Goal: Task Accomplishment & Management: Manage account settings

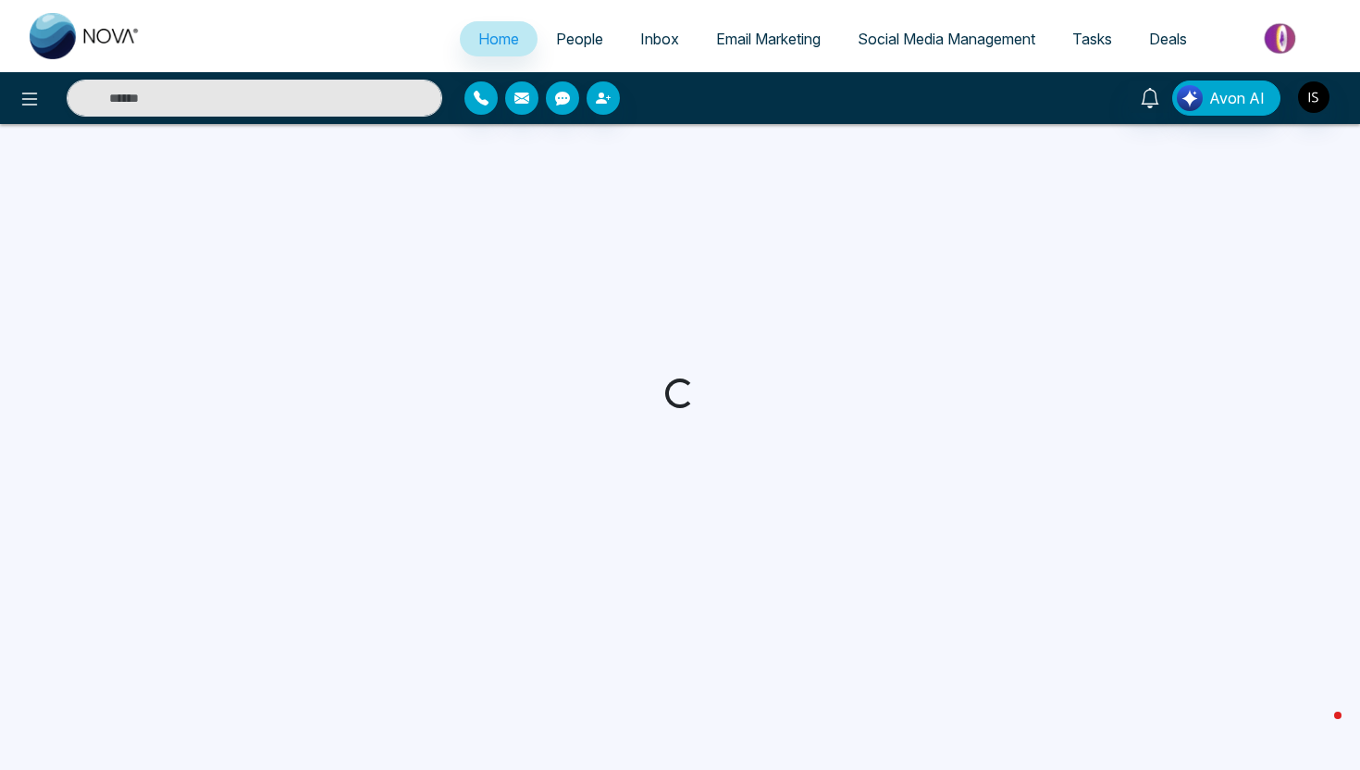
select select "*"
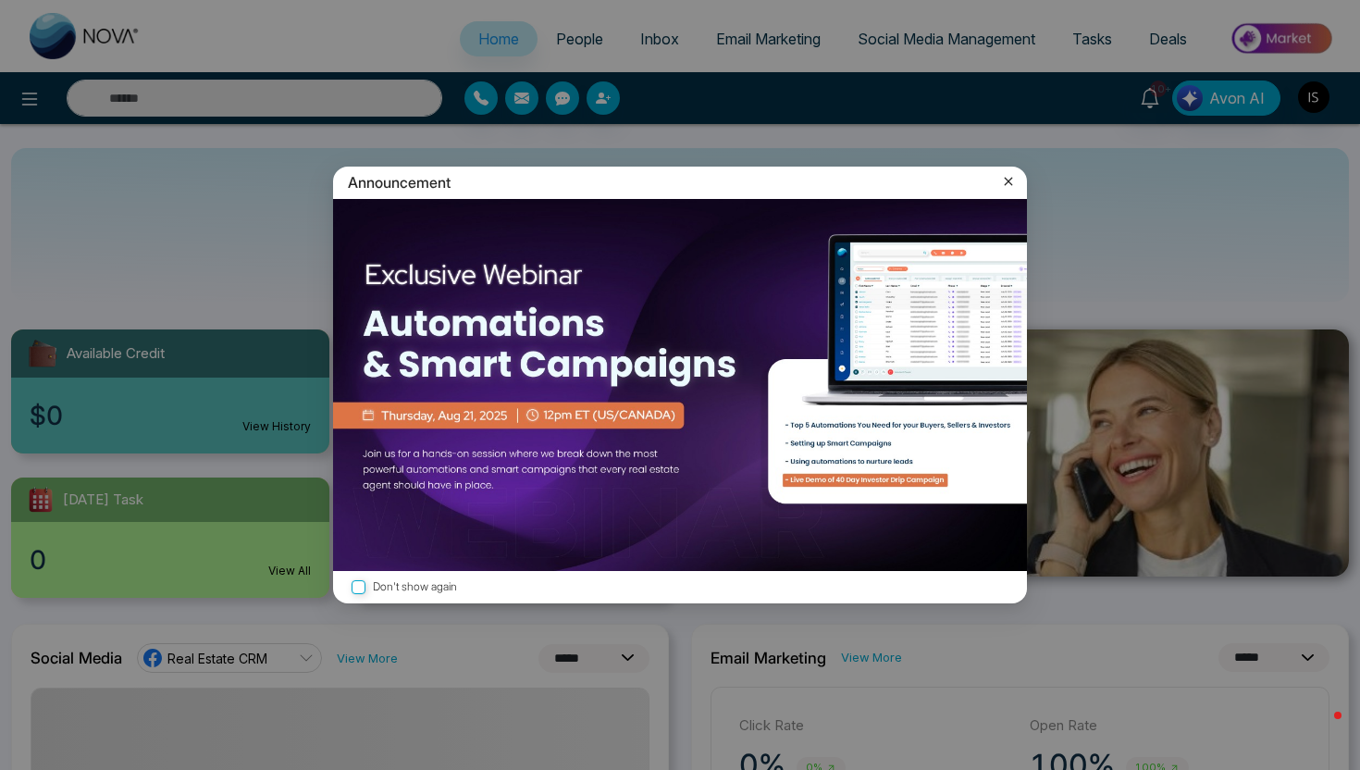
click at [1011, 180] on icon at bounding box center [1008, 181] width 19 height 19
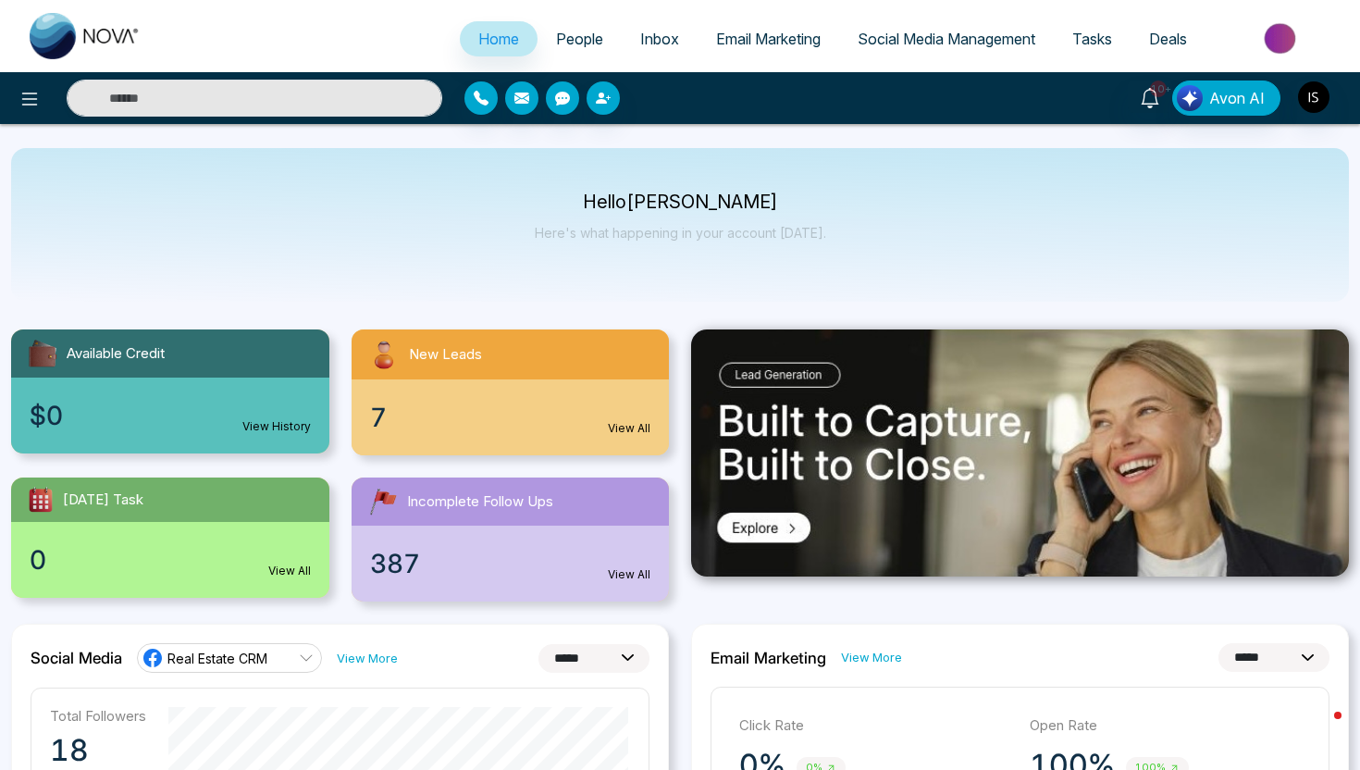
click at [560, 38] on span "People" at bounding box center [579, 39] width 47 height 19
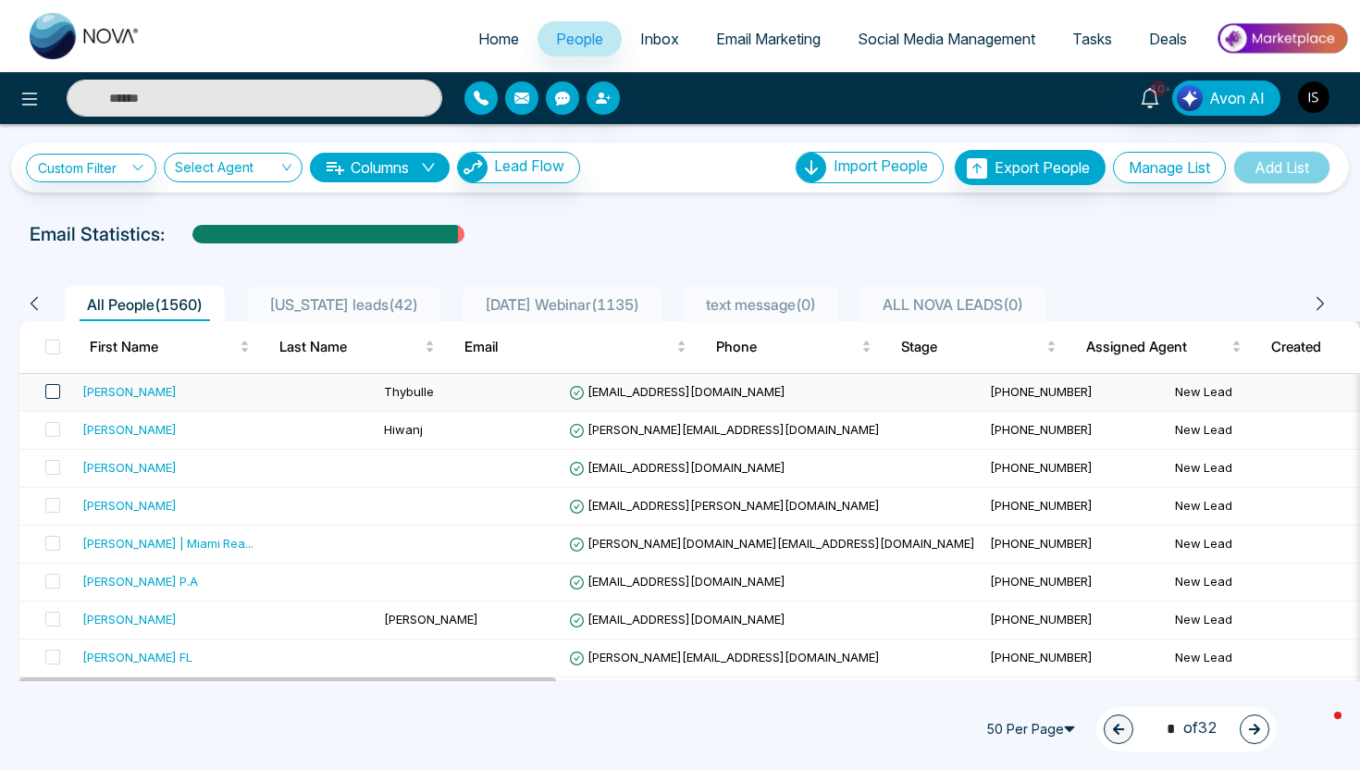
click at [56, 392] on span at bounding box center [52, 391] width 15 height 15
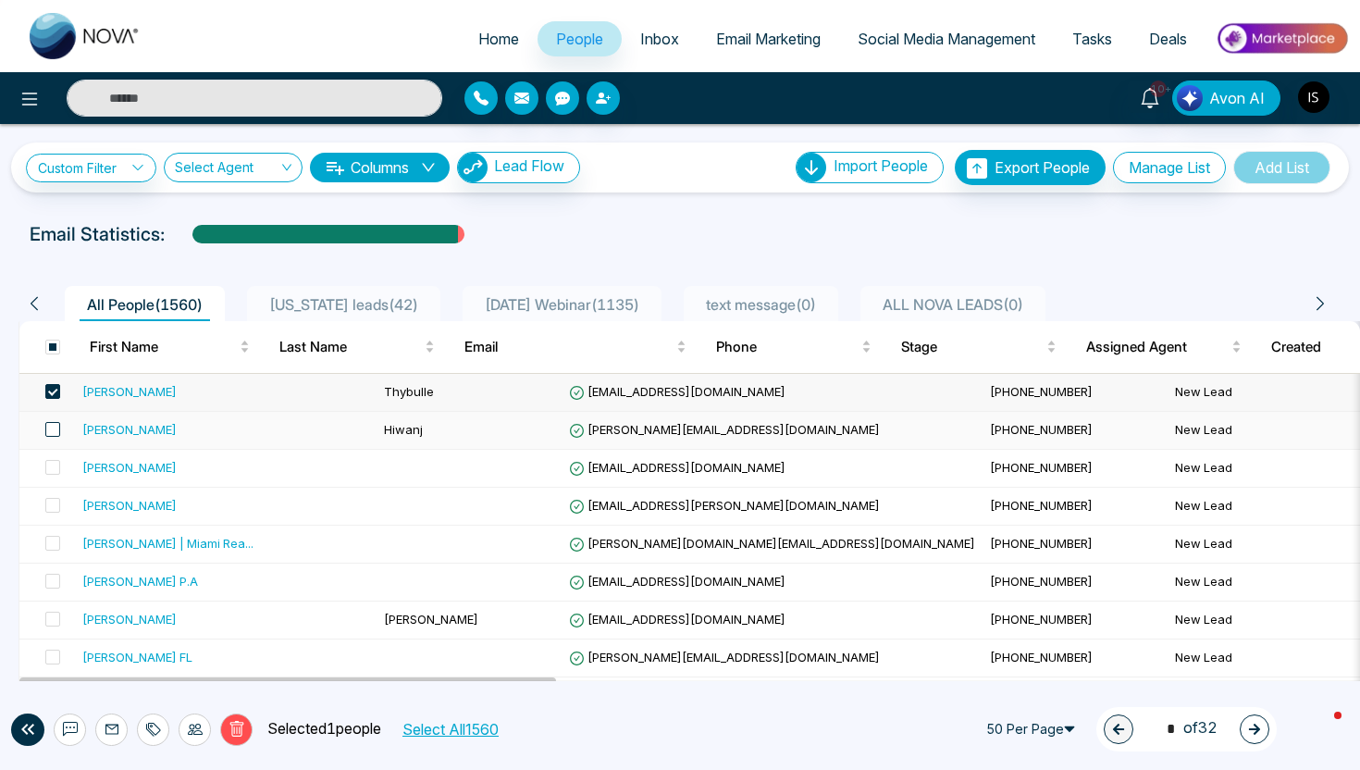
click at [51, 422] on span at bounding box center [52, 429] width 15 height 15
click at [193, 725] on icon at bounding box center [195, 729] width 15 height 11
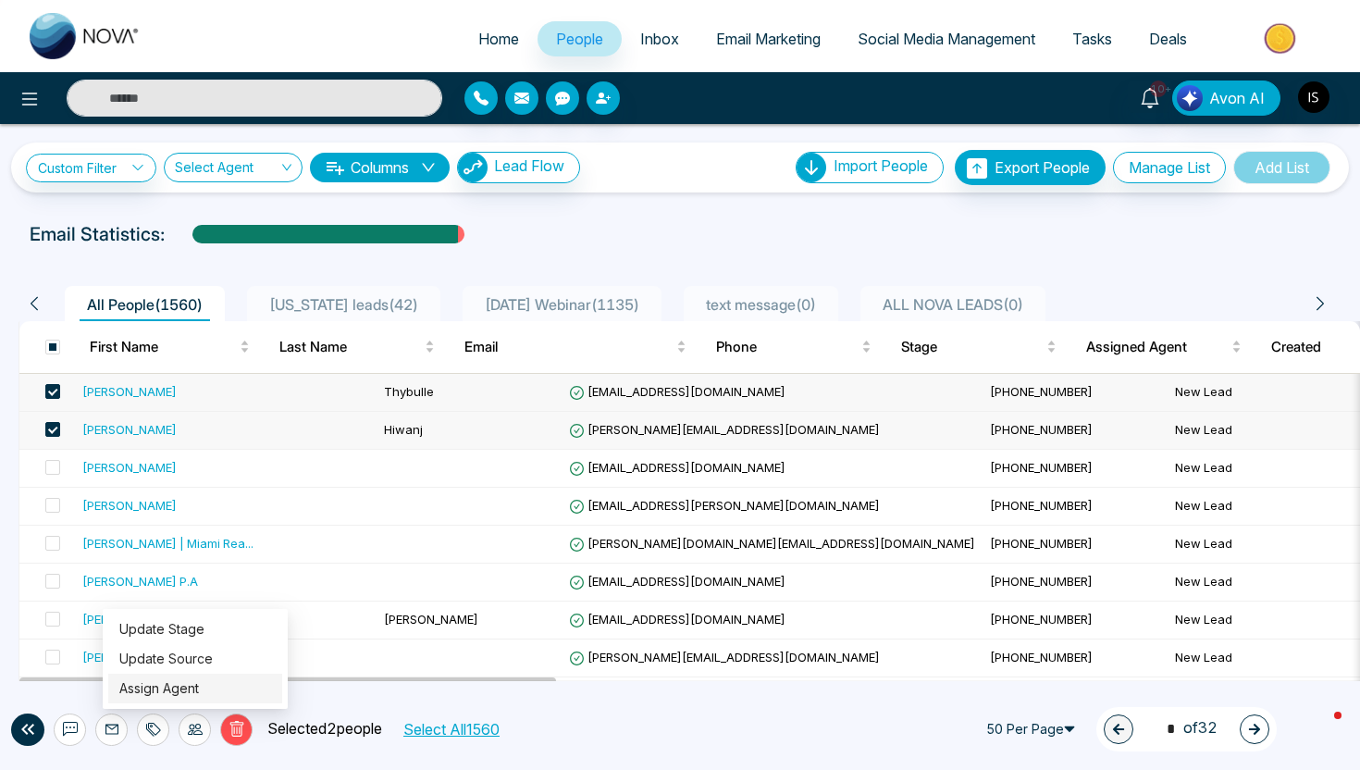
click at [199, 690] on link "Assign Agent" at bounding box center [159, 688] width 80 height 16
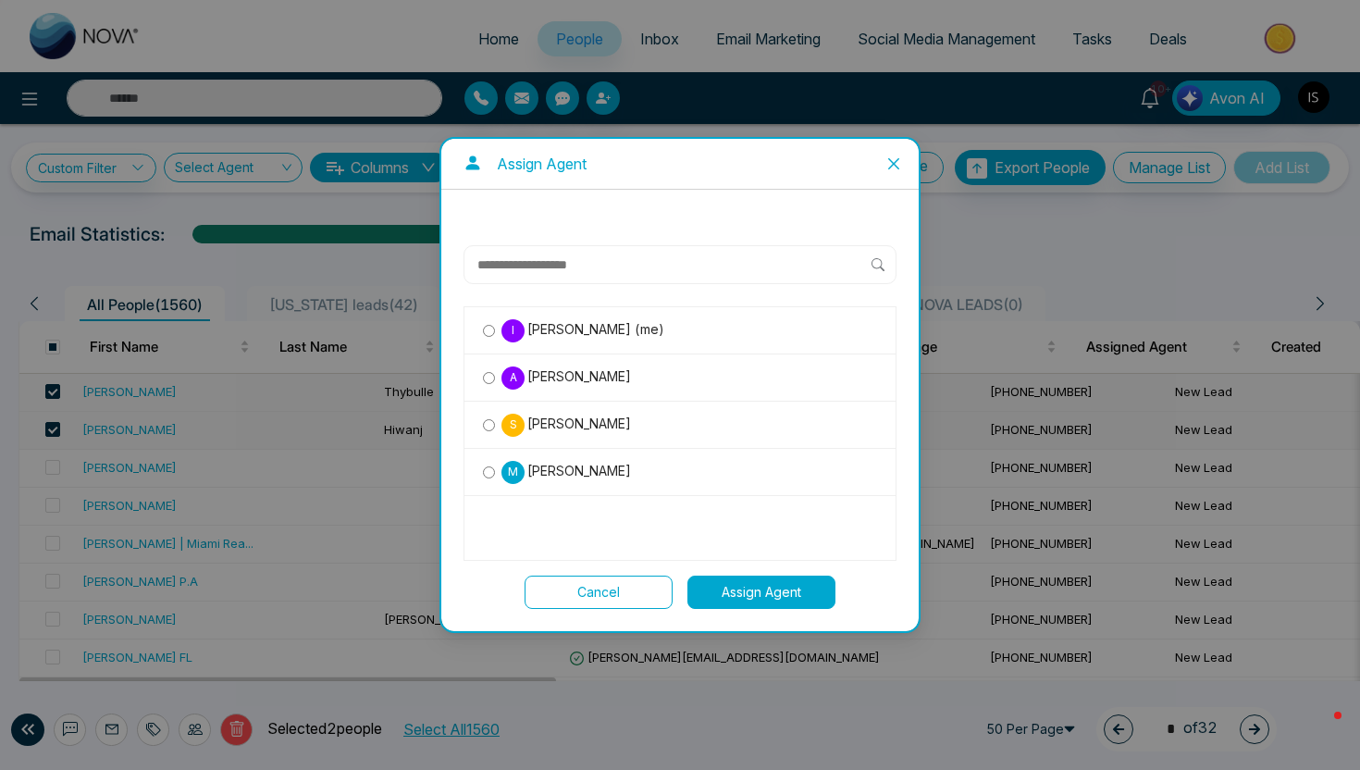
click at [599, 420] on label "S [PERSON_NAME]" at bounding box center [680, 425] width 394 height 24
click at [760, 587] on button "Assign Agent" at bounding box center [761, 592] width 148 height 33
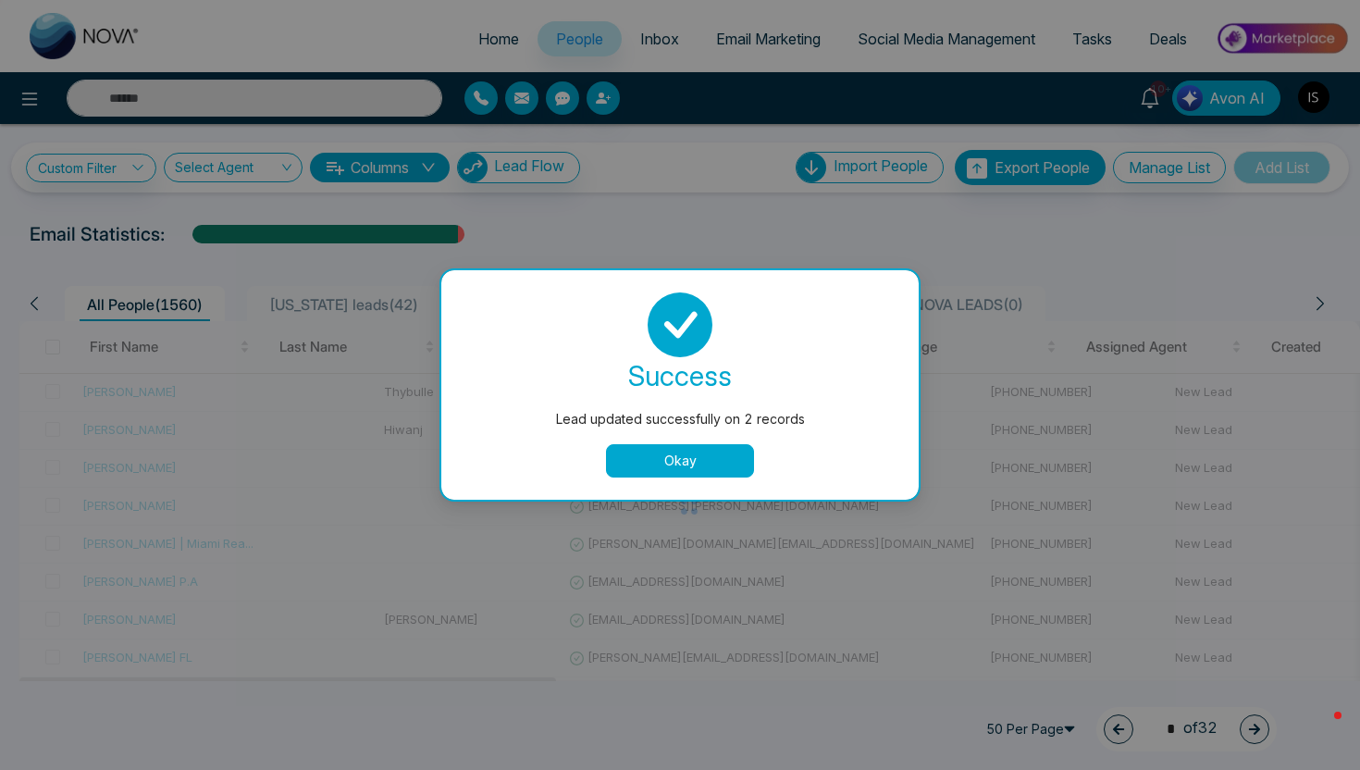
click at [699, 451] on button "Okay" at bounding box center [680, 460] width 148 height 33
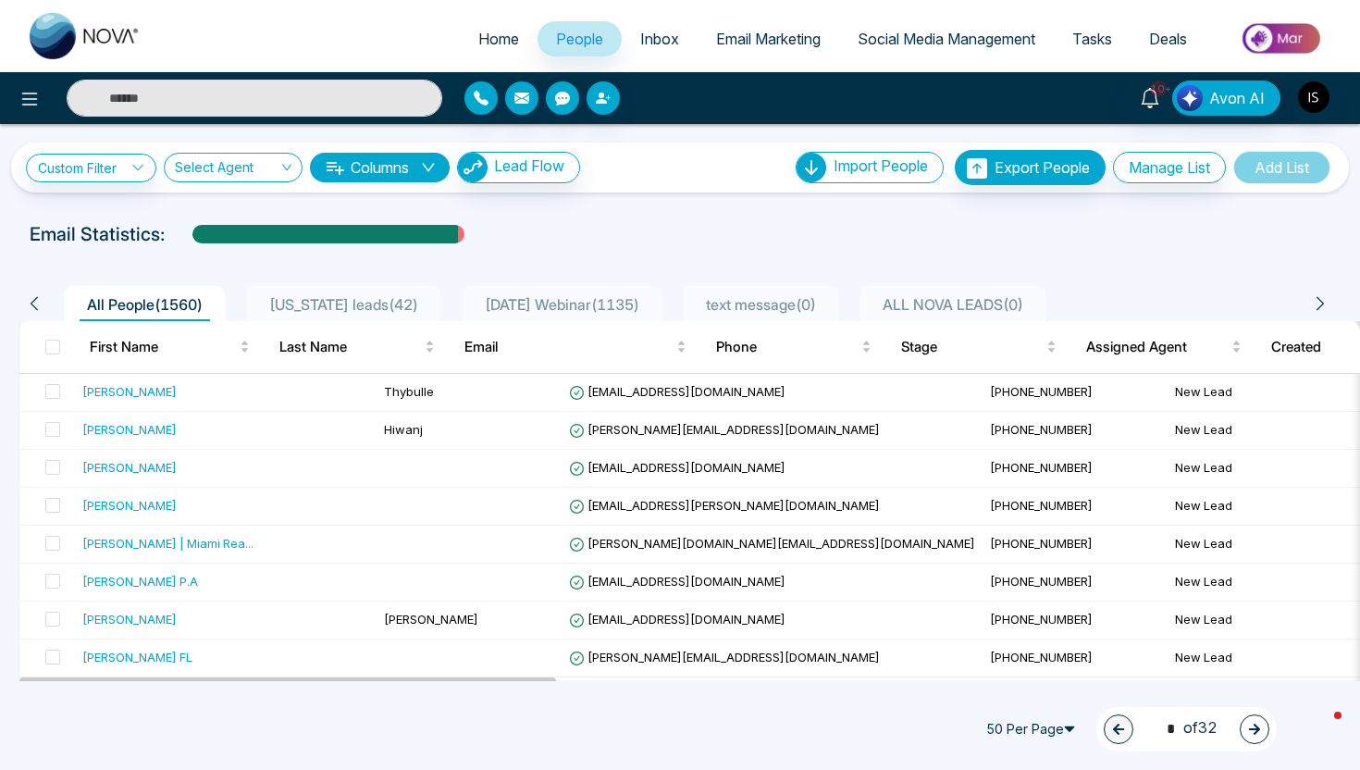
click at [478, 45] on span "Home" at bounding box center [498, 39] width 41 height 19
select select "*"
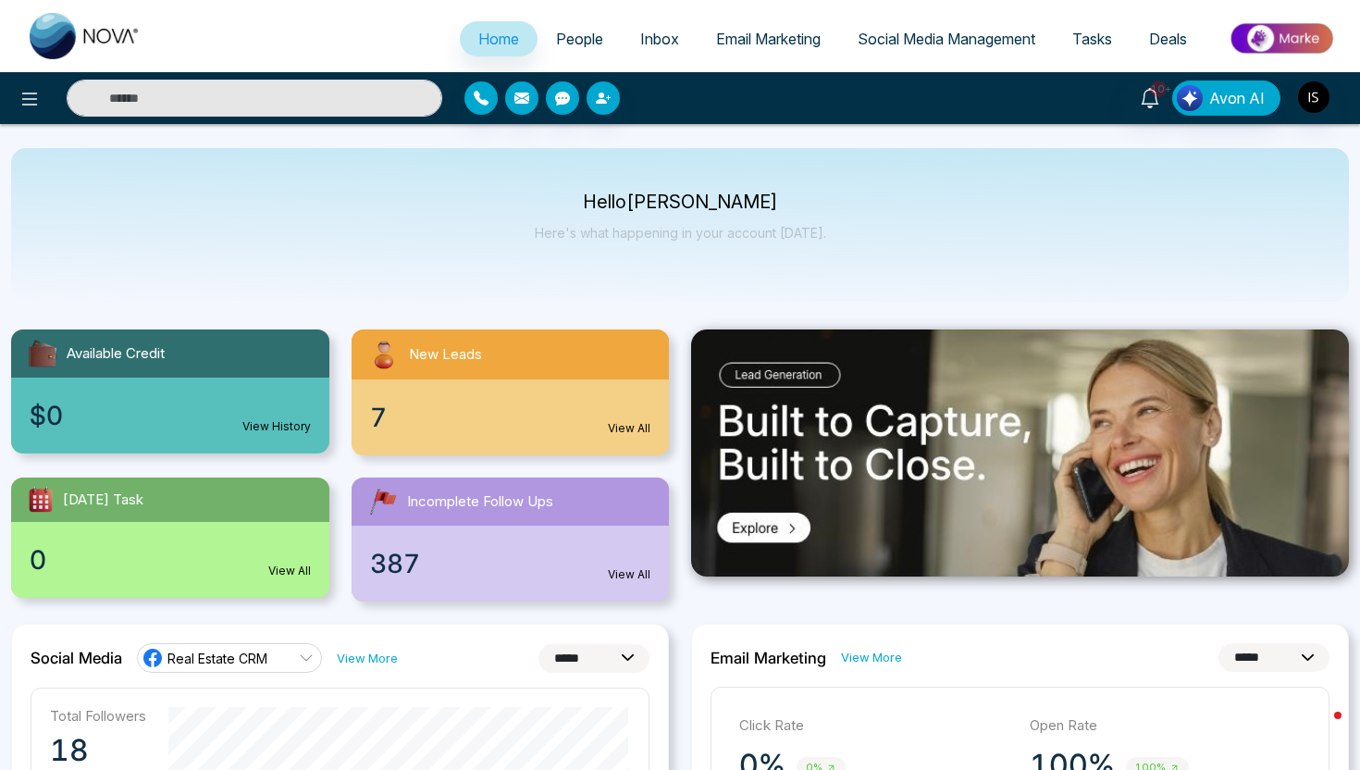
scroll to position [92, 0]
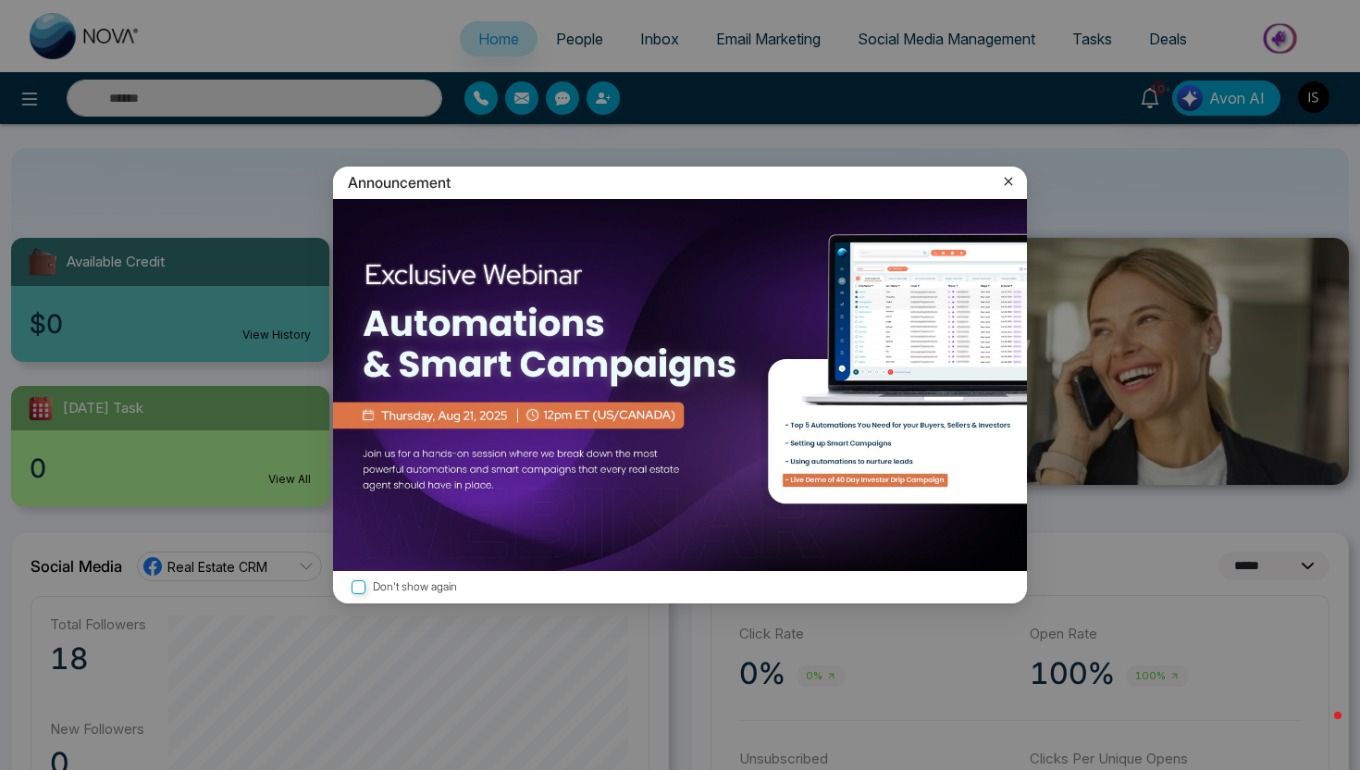
click at [1014, 187] on icon at bounding box center [1008, 181] width 19 height 19
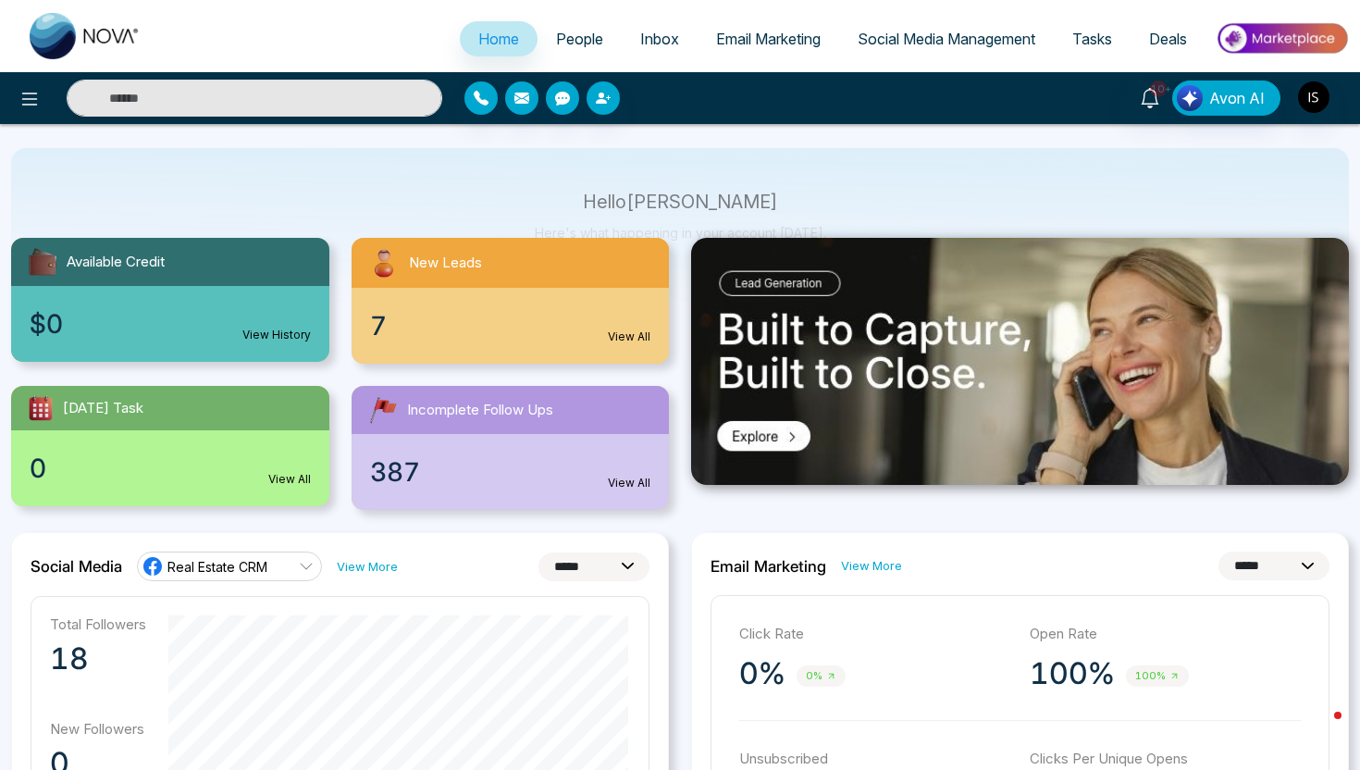
click at [235, 568] on span "Real Estate CRM" at bounding box center [217, 567] width 100 height 18
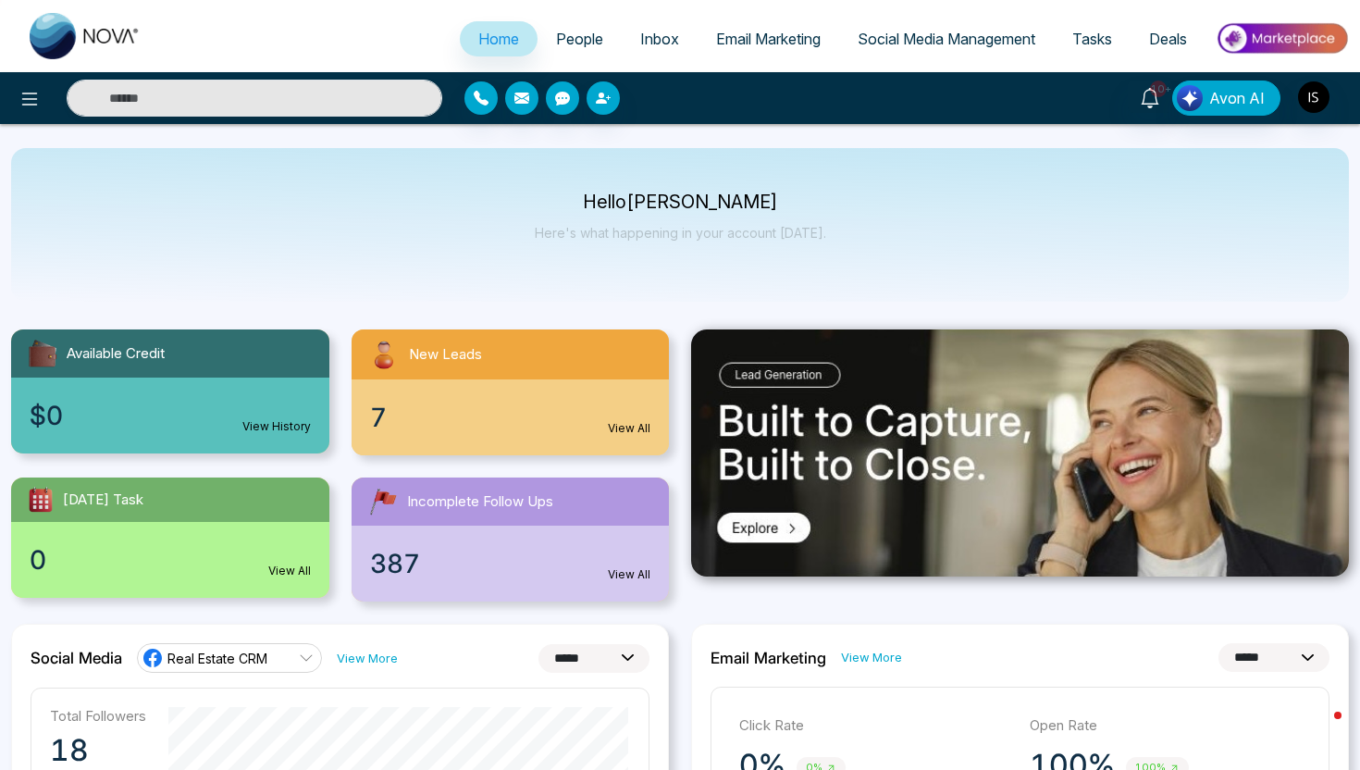
click at [12, 87] on div at bounding box center [226, 98] width 453 height 37
click at [17, 93] on button at bounding box center [29, 98] width 37 height 37
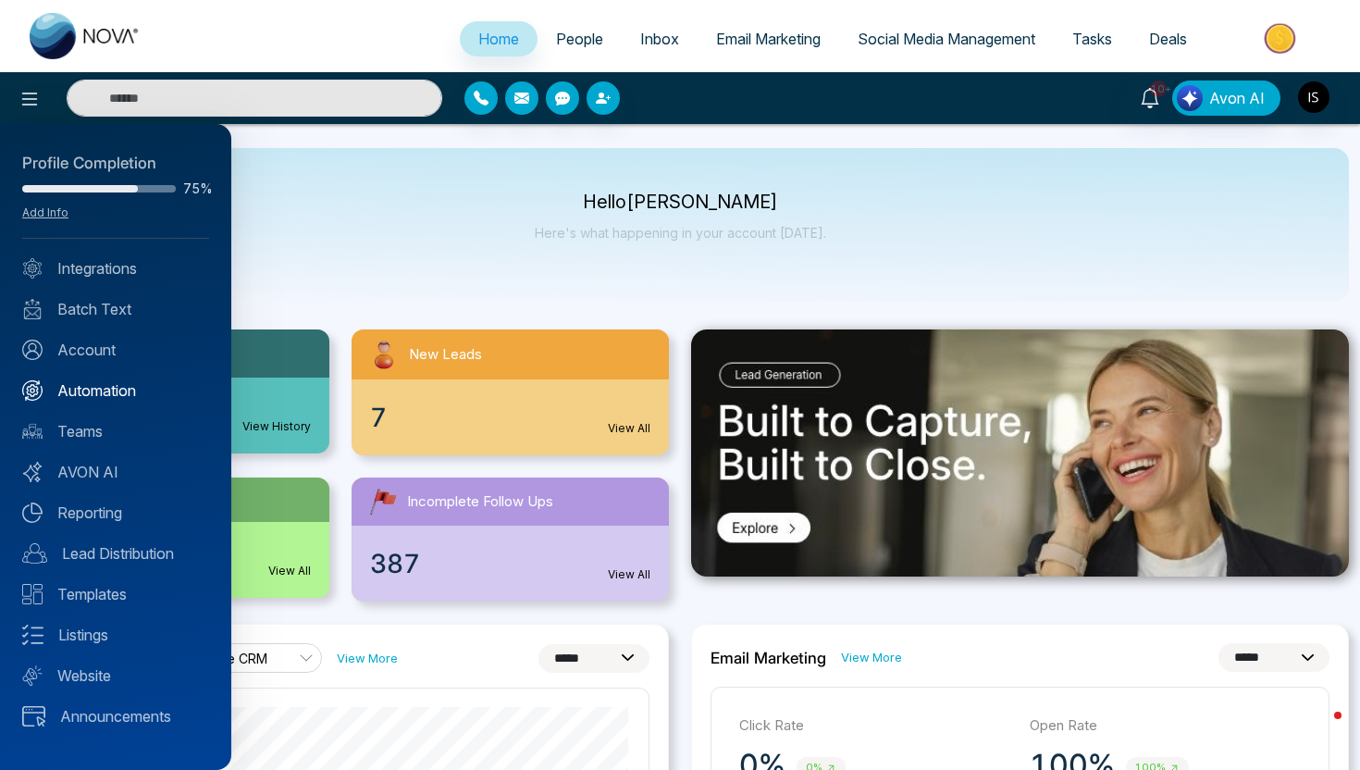
click at [112, 387] on link "Automation" at bounding box center [115, 390] width 187 height 22
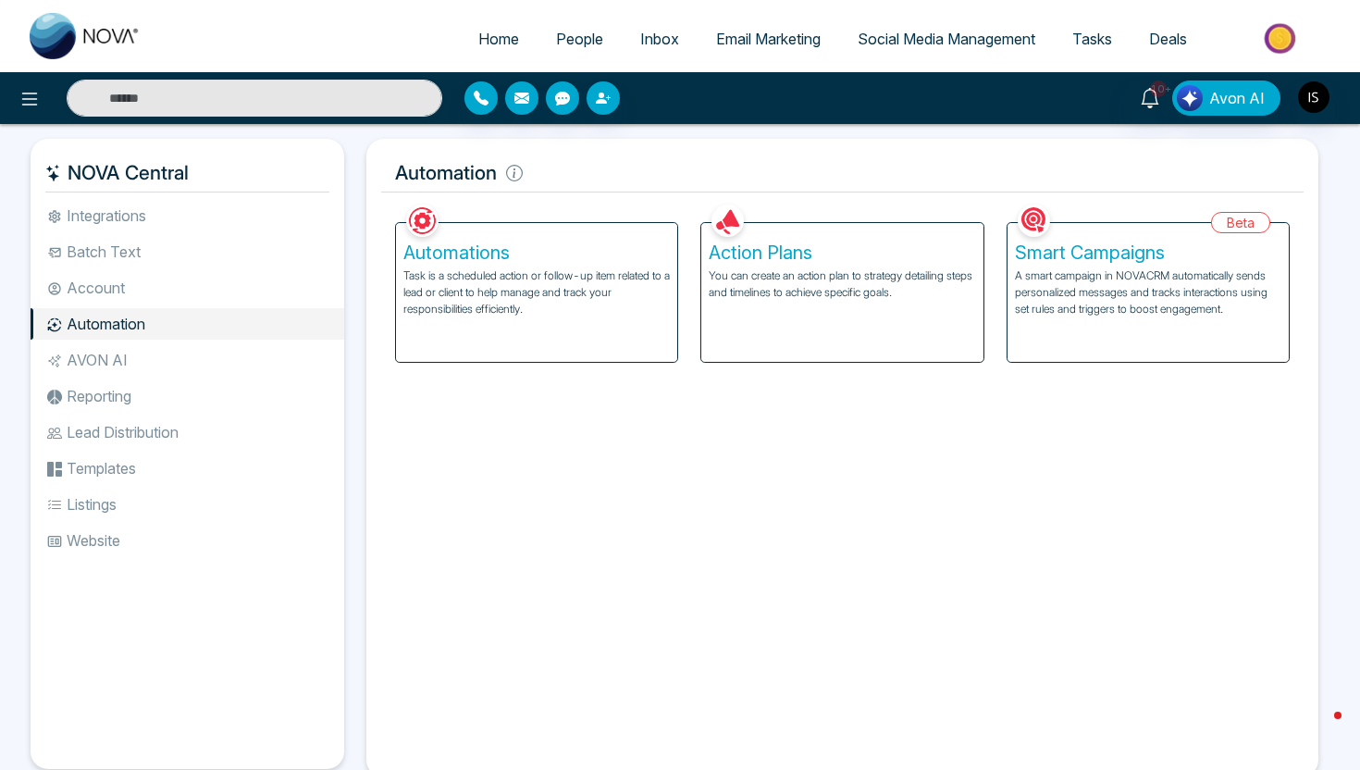
click at [759, 279] on p "You can create an action plan to strategy detailing steps and timelines to achi…" at bounding box center [842, 283] width 266 height 33
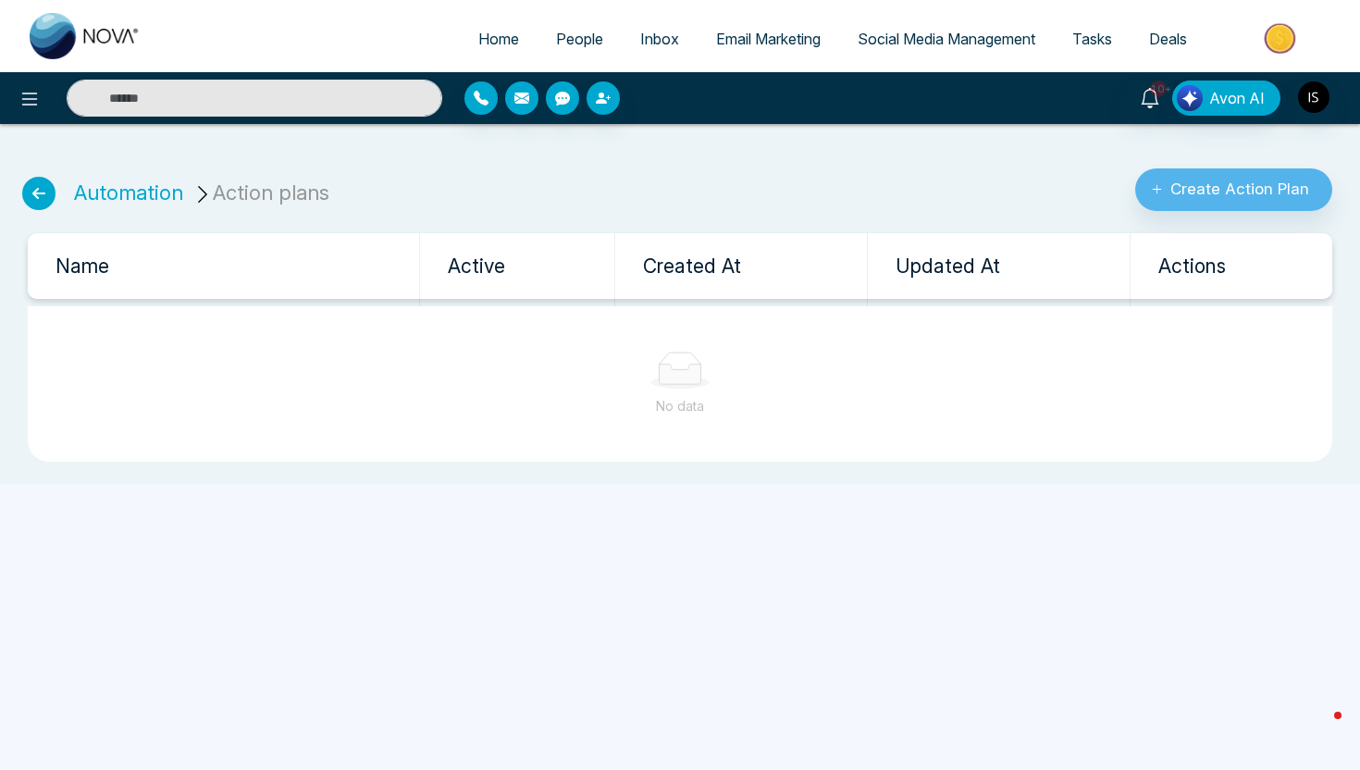
click at [44, 198] on icon at bounding box center [38, 193] width 33 height 33
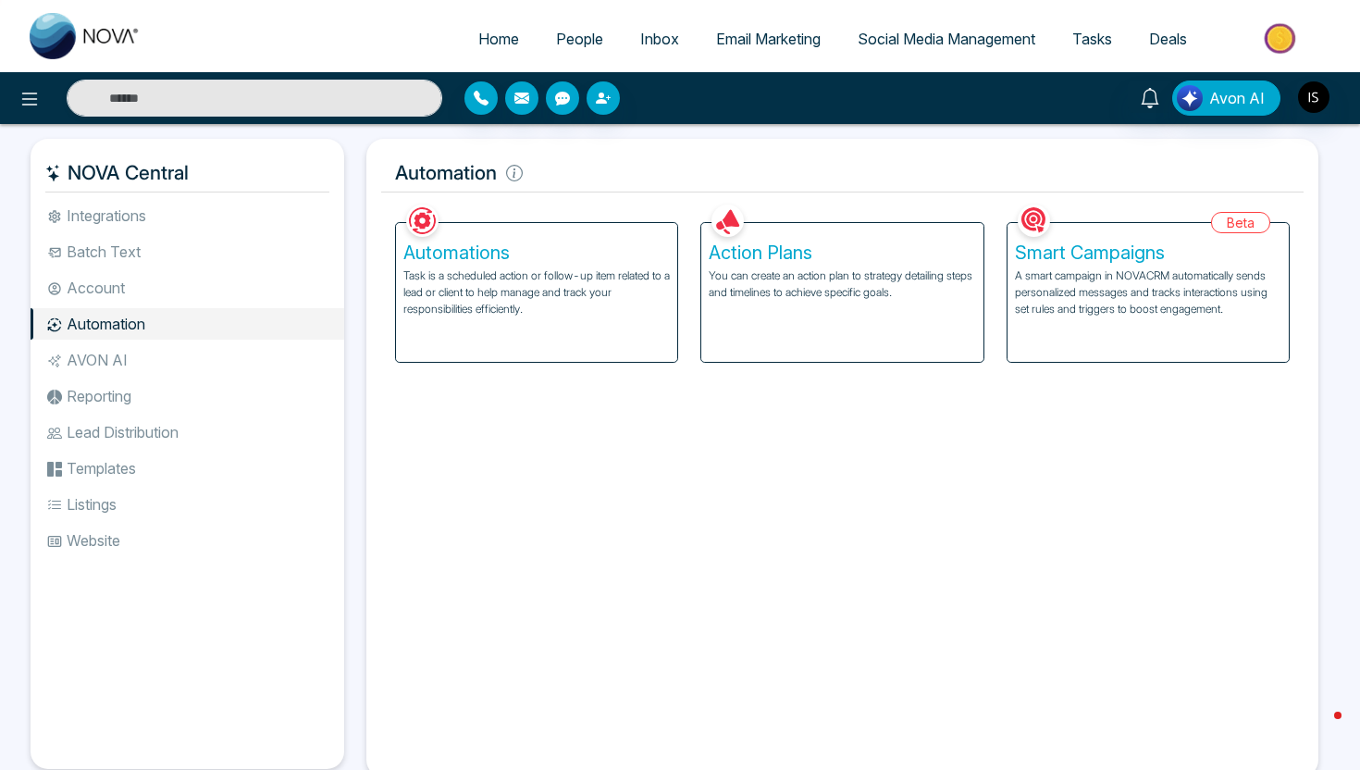
click at [437, 300] on p "Task is a scheduled action or follow-up item related to a lead or client to hel…" at bounding box center [536, 292] width 266 height 50
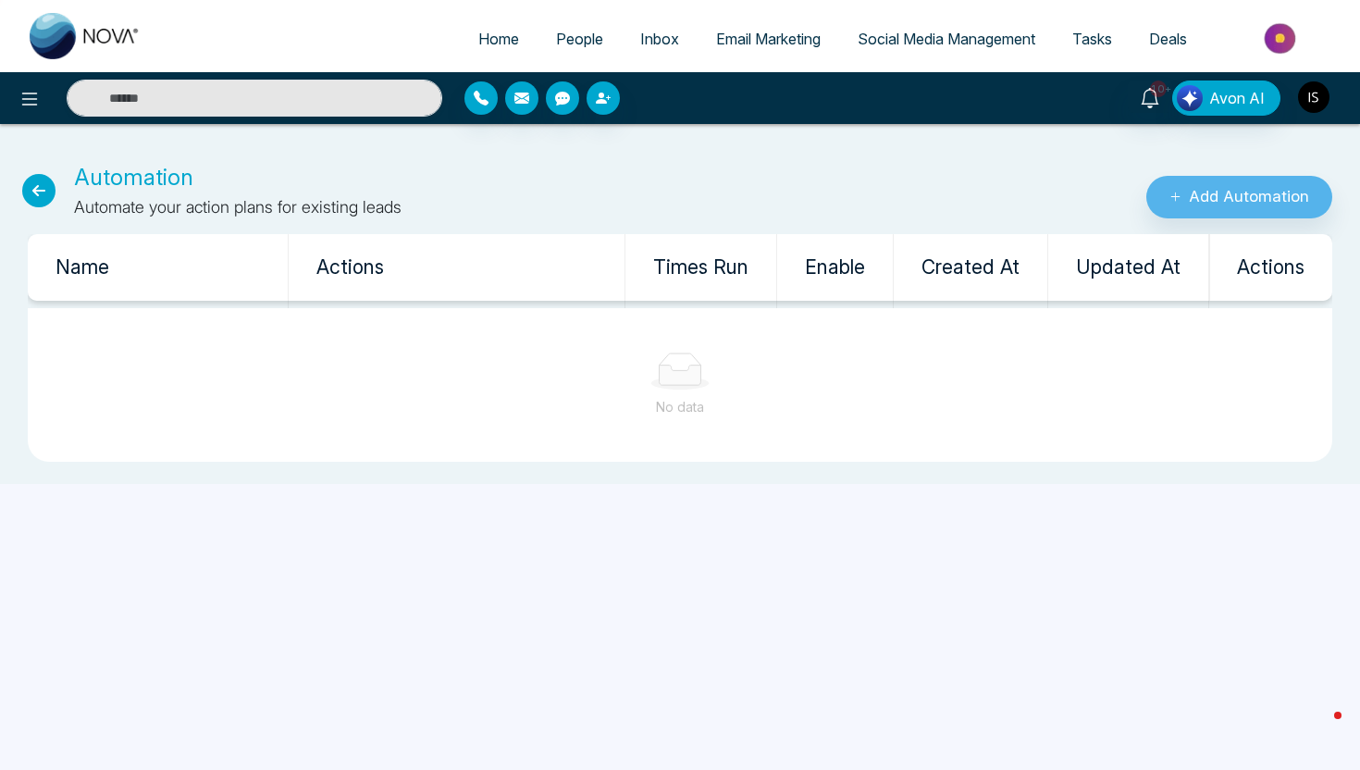
click at [1326, 105] on img "button" at bounding box center [1313, 96] width 31 height 31
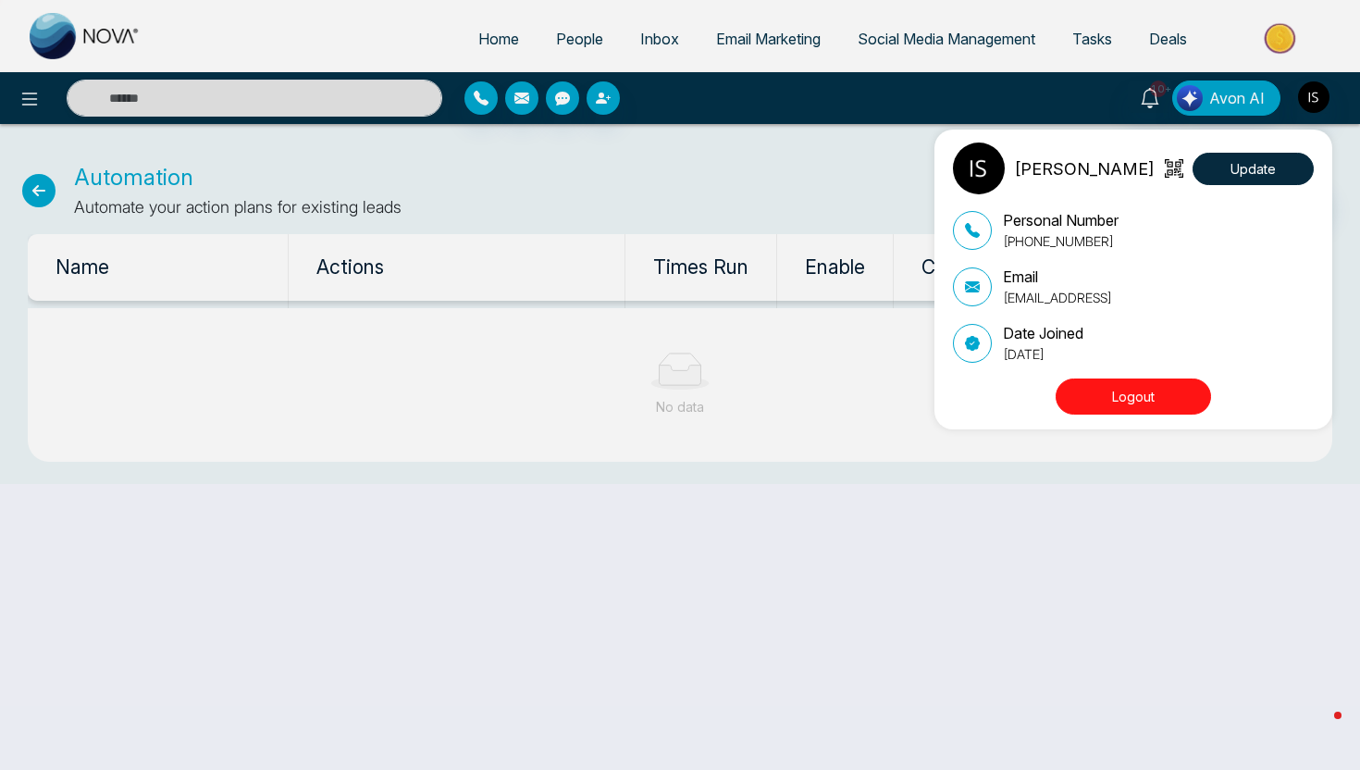
click at [1188, 403] on button "Logout" at bounding box center [1133, 396] width 155 height 36
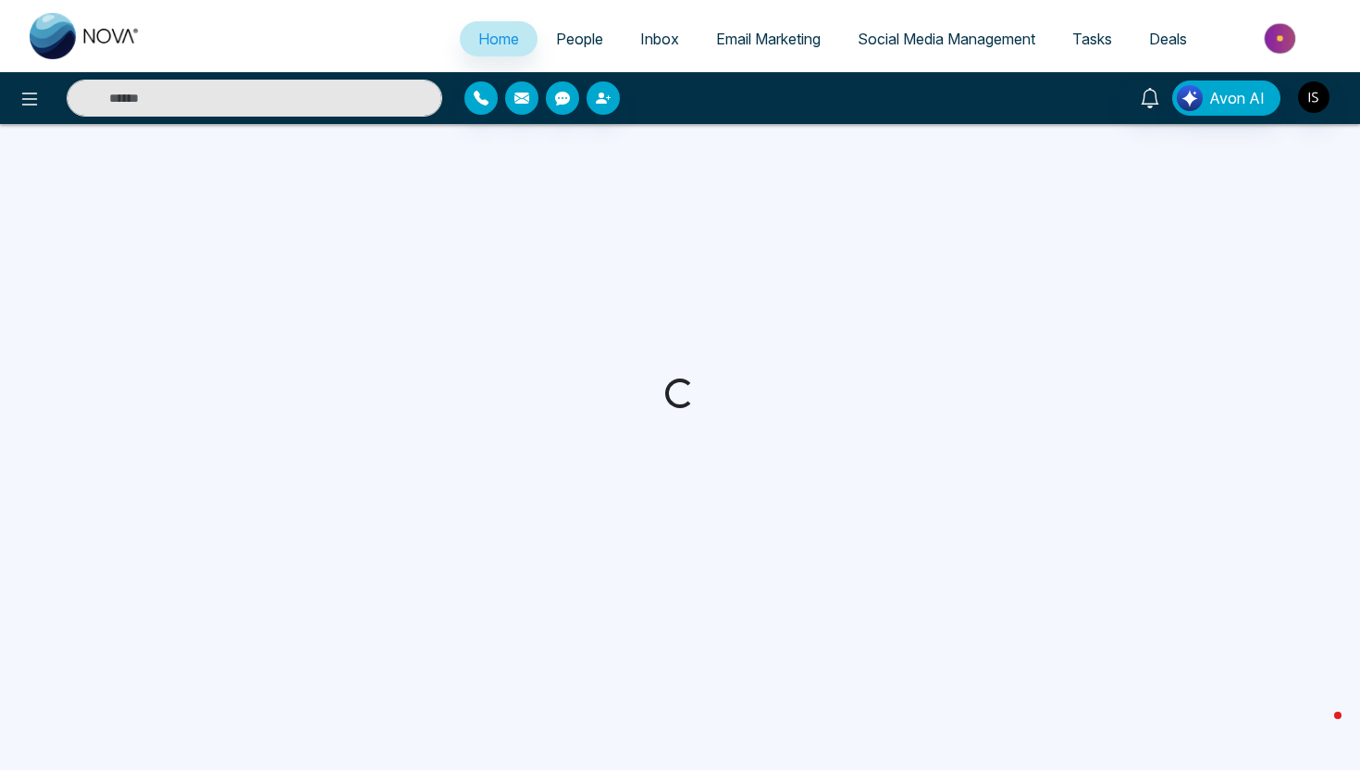
select select "*"
